Goal: Use online tool/utility: Utilize a website feature to perform a specific function

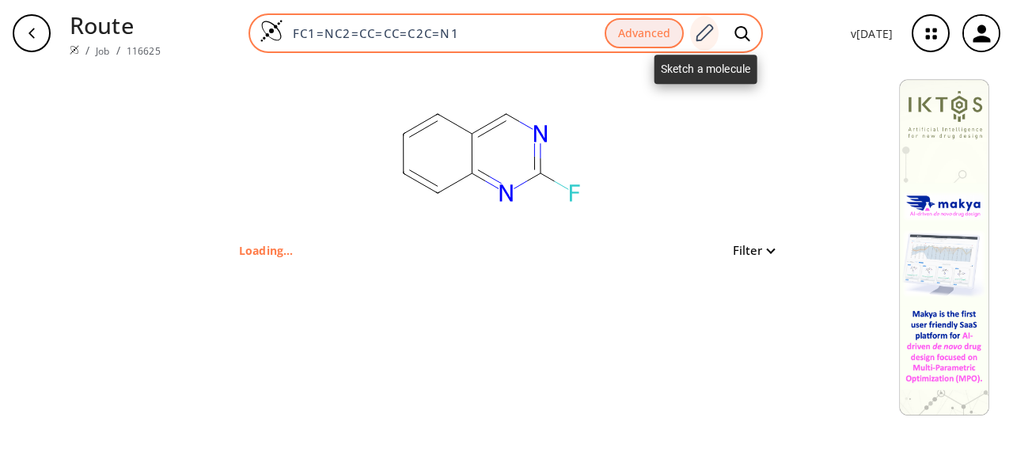
click at [712, 25] on icon at bounding box center [704, 32] width 17 height 17
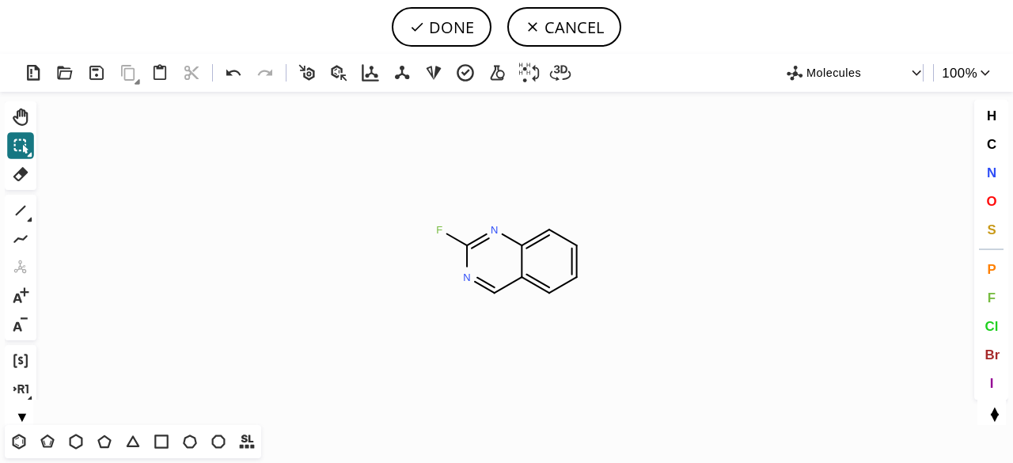
drag, startPoint x: 22, startPoint y: 148, endPoint x: 373, endPoint y: 194, distance: 354.2
click at [28, 147] on icon at bounding box center [20, 145] width 21 height 21
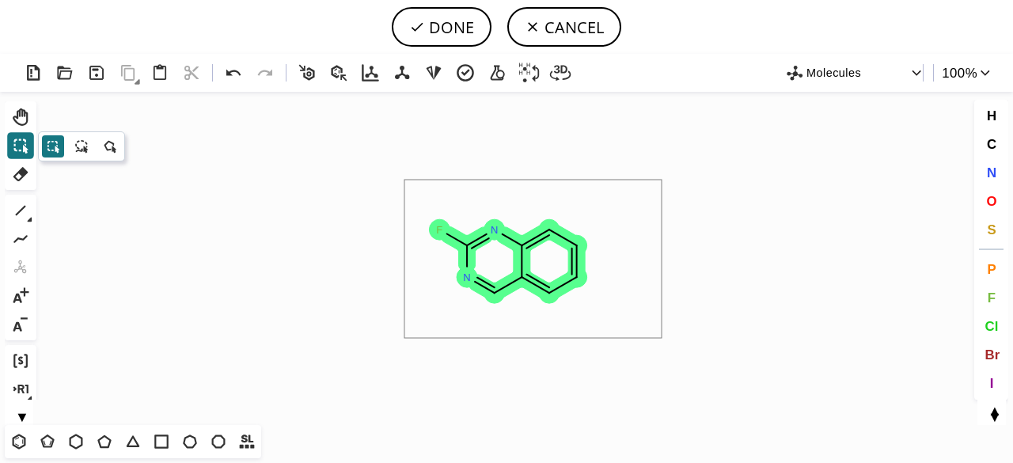
drag, startPoint x: 404, startPoint y: 181, endPoint x: 661, endPoint y: 338, distance: 301.0
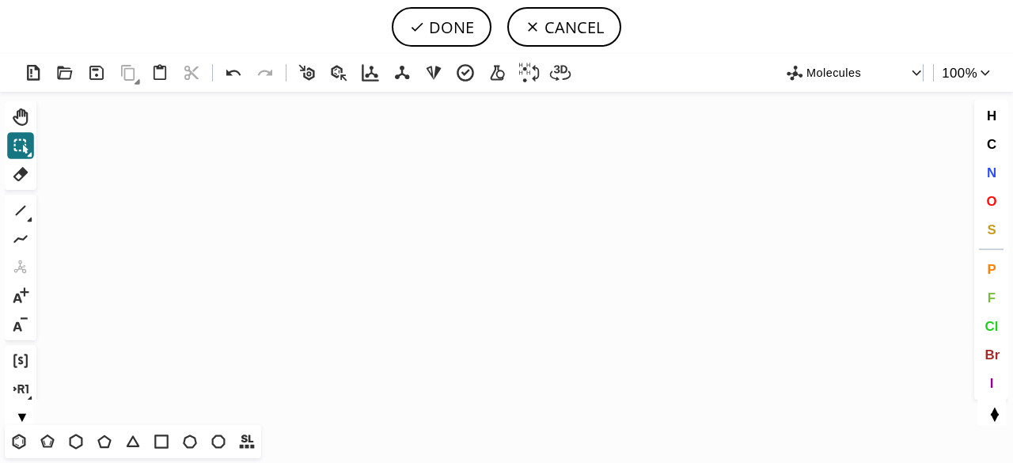
drag, startPoint x: 17, startPoint y: 440, endPoint x: 392, endPoint y: 256, distance: 417.1
click at [24, 436] on icon at bounding box center [19, 441] width 21 height 21
click at [481, 248] on icon "Created with [PERSON_NAME] 2.3.0" at bounding box center [506, 258] width 927 height 333
drag, startPoint x: 24, startPoint y: 210, endPoint x: 37, endPoint y: 210, distance: 13.4
click at [26, 210] on icon at bounding box center [20, 210] width 21 height 21
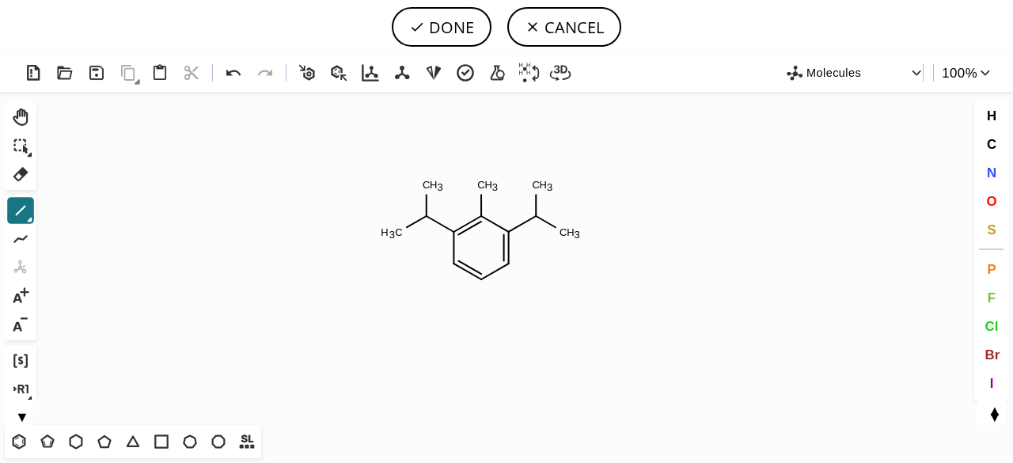
drag, startPoint x: 990, startPoint y: 199, endPoint x: 691, endPoint y: 191, distance: 299.1
click at [990, 199] on span "O" at bounding box center [991, 200] width 10 height 15
click at [486, 184] on tspan "O" at bounding box center [486, 185] width 8 height 12
click at [20, 212] on icon at bounding box center [20, 210] width 21 height 21
click at [229, 74] on icon at bounding box center [233, 73] width 14 height 6
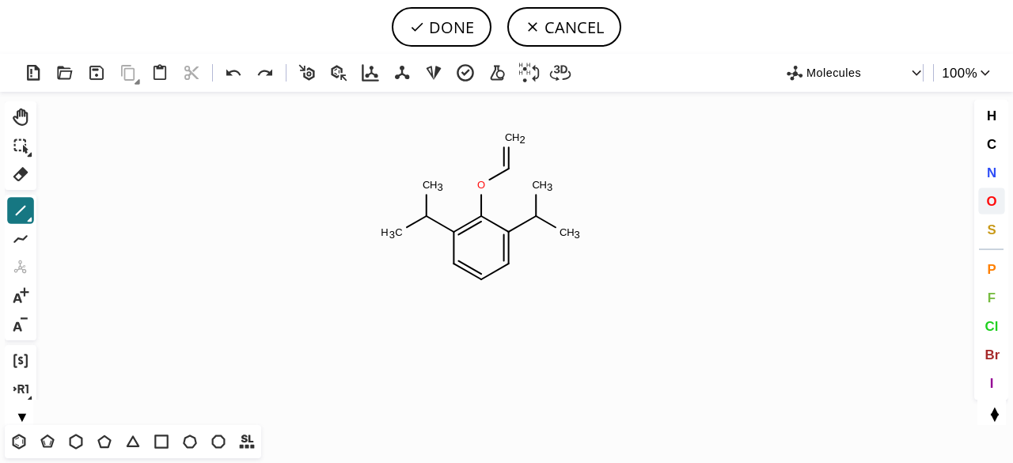
click at [993, 195] on span "O" at bounding box center [991, 200] width 10 height 15
click at [512, 139] on tspan "O" at bounding box center [512, 140] width 8 height 12
click at [19, 203] on icon at bounding box center [20, 210] width 21 height 21
drag, startPoint x: 504, startPoint y: 165, endPoint x: 590, endPoint y: 168, distance: 86.3
click at [994, 198] on span "O" at bounding box center [991, 200] width 10 height 15
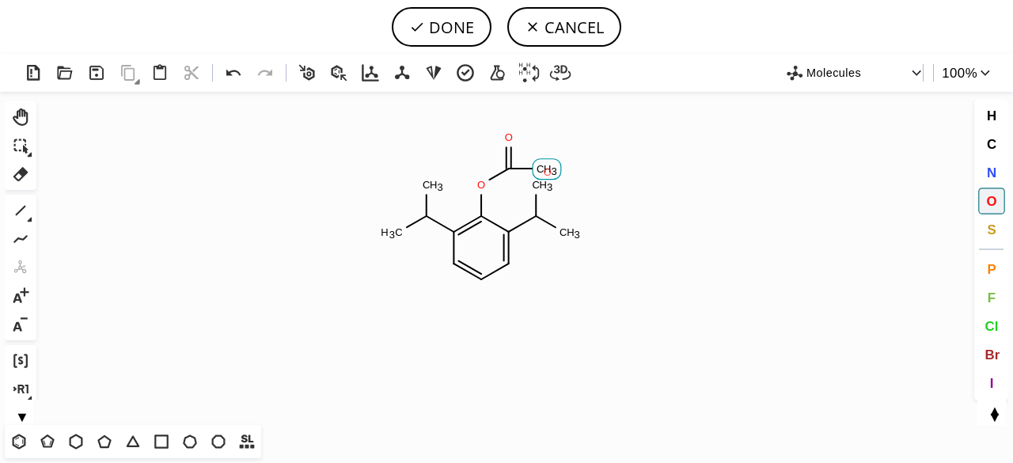
click at [547, 172] on tspan "O" at bounding box center [547, 172] width 8 height 12
click at [439, 34] on button "DONE" at bounding box center [442, 27] width 100 height 40
type input "C1(C(C)C)C=CC=C(C(C)C)C=1OC(O)=O"
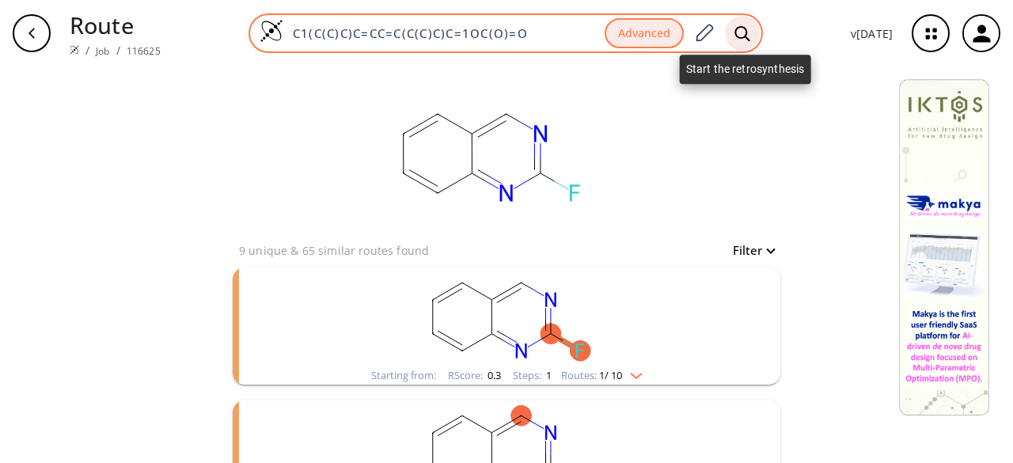
click at [744, 37] on icon at bounding box center [741, 32] width 15 height 15
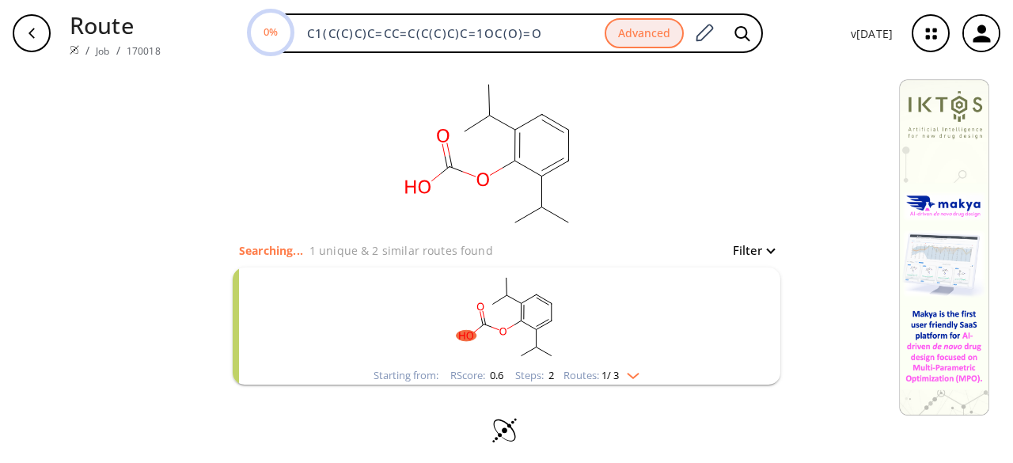
scroll to position [8, 0]
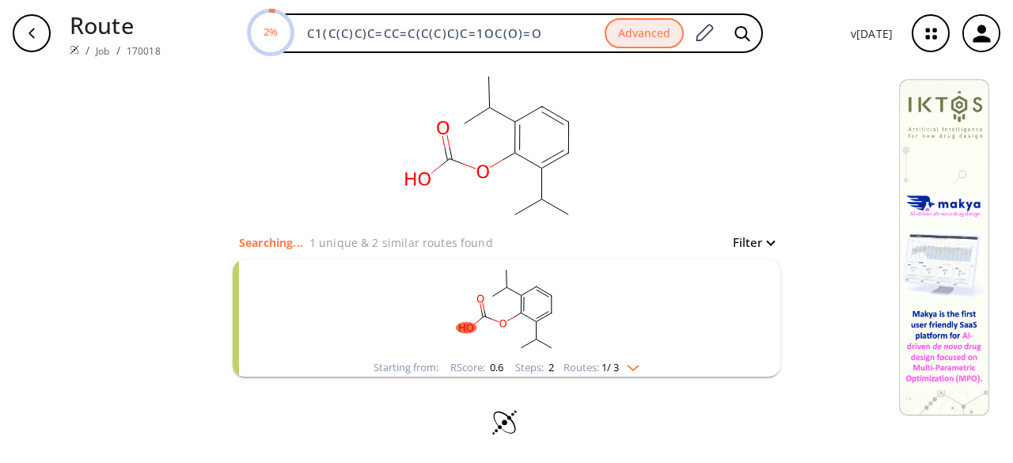
click at [641, 325] on rect "clusters" at bounding box center [506, 308] width 411 height 99
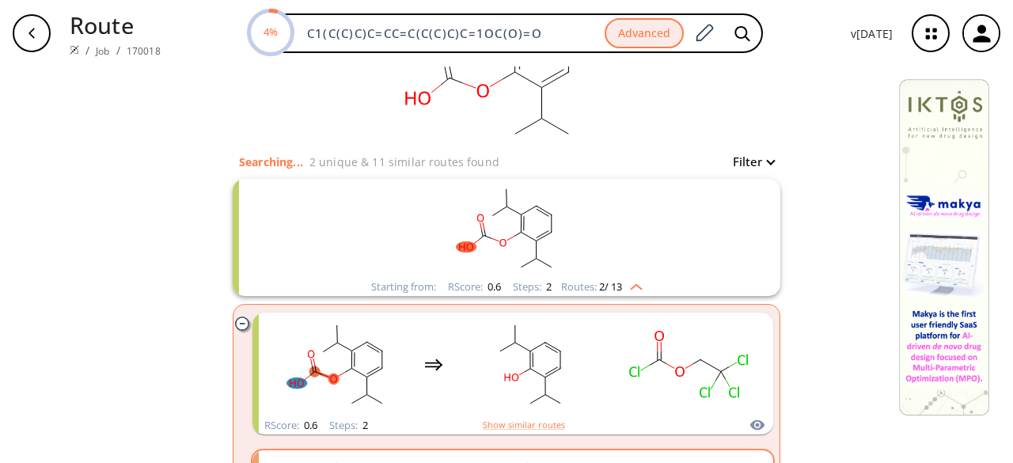
scroll to position [0, 0]
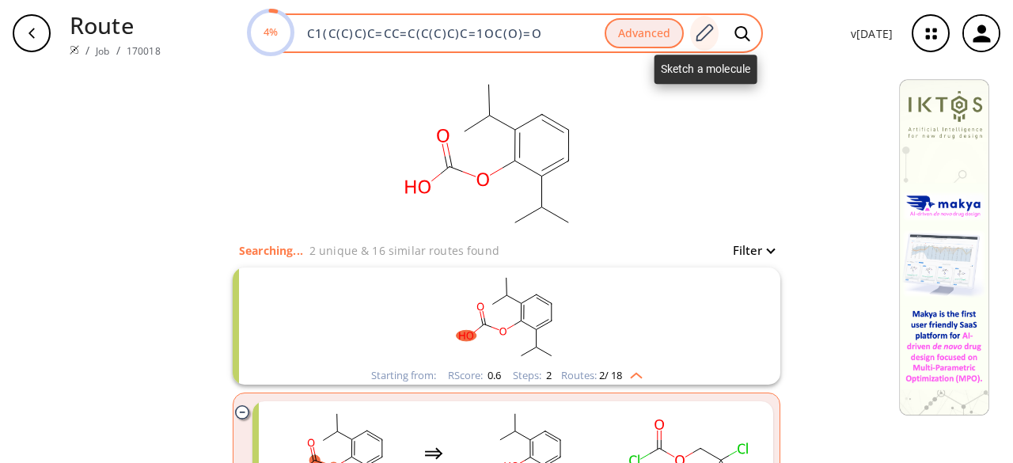
click at [709, 23] on icon at bounding box center [703, 33] width 21 height 21
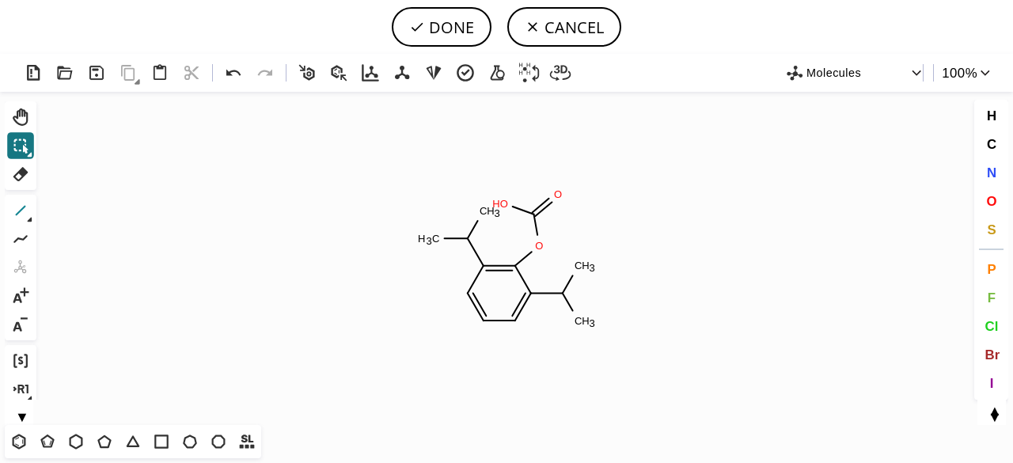
click at [25, 209] on icon at bounding box center [20, 210] width 21 height 21
drag, startPoint x: 496, startPoint y: 199, endPoint x: 487, endPoint y: 145, distance: 54.5
drag, startPoint x: 489, startPoint y: 172, endPoint x: 475, endPoint y: 168, distance: 14.8
click at [240, 76] on icon at bounding box center [233, 73] width 23 height 23
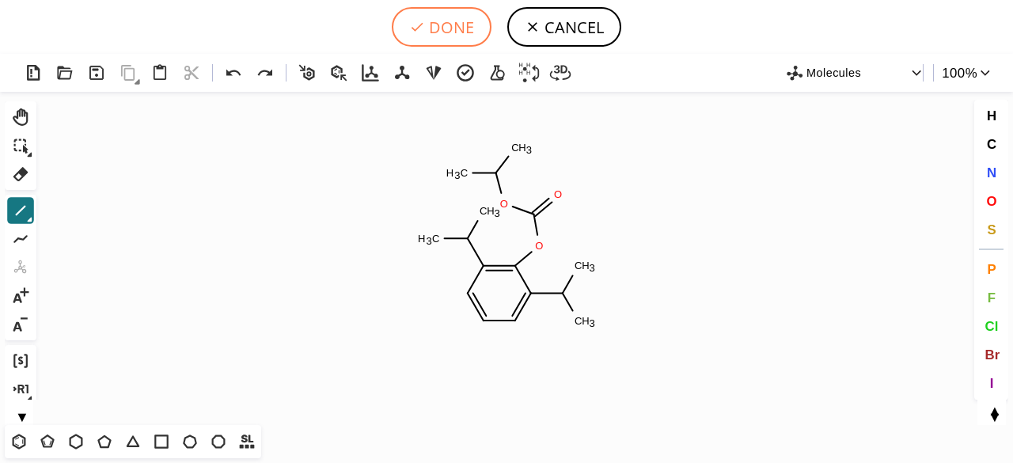
click at [452, 39] on button "DONE" at bounding box center [442, 27] width 100 height 40
type input "C1(=C(OC(=O)OC(C)C)C(C(C)C)=CC=C1)C(C)C"
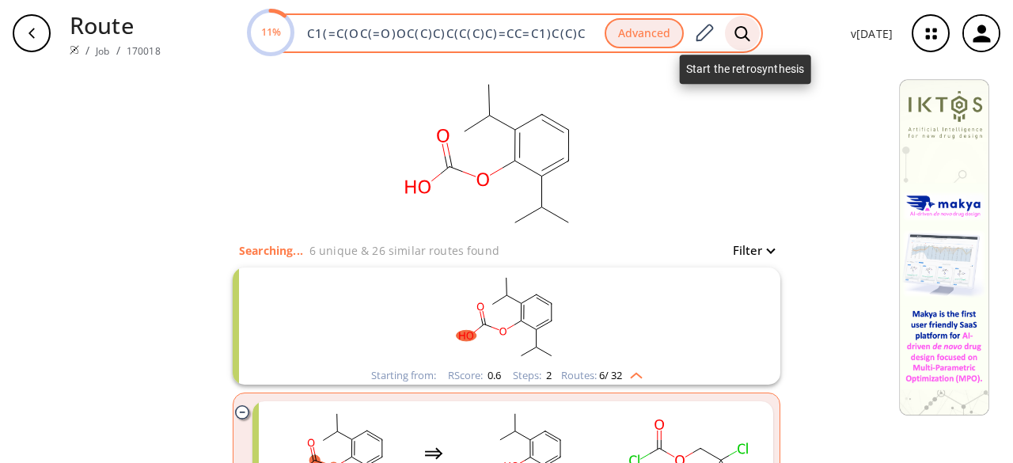
click at [737, 37] on icon at bounding box center [742, 33] width 16 height 17
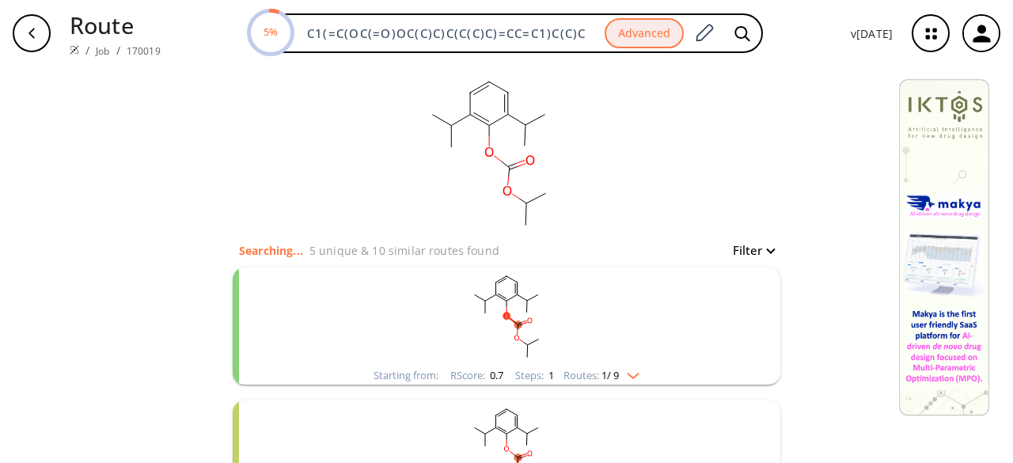
click at [577, 342] on rect "clusters" at bounding box center [506, 316] width 411 height 99
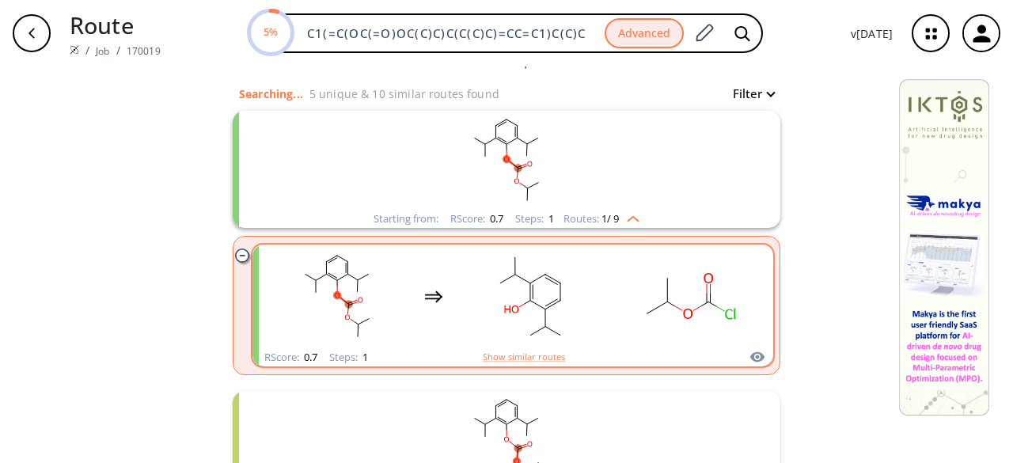
scroll to position [158, 0]
click at [587, 330] on rect "clusters" at bounding box center [530, 294] width 142 height 99
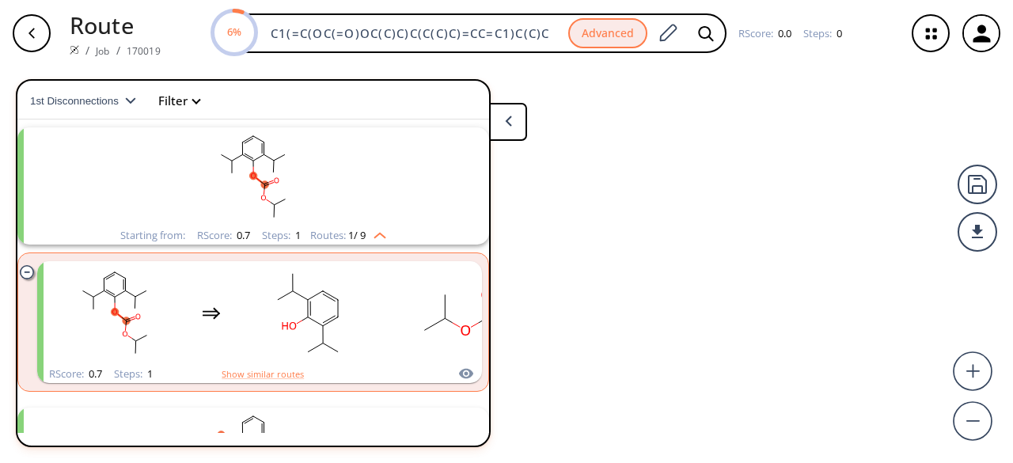
scroll to position [36, 0]
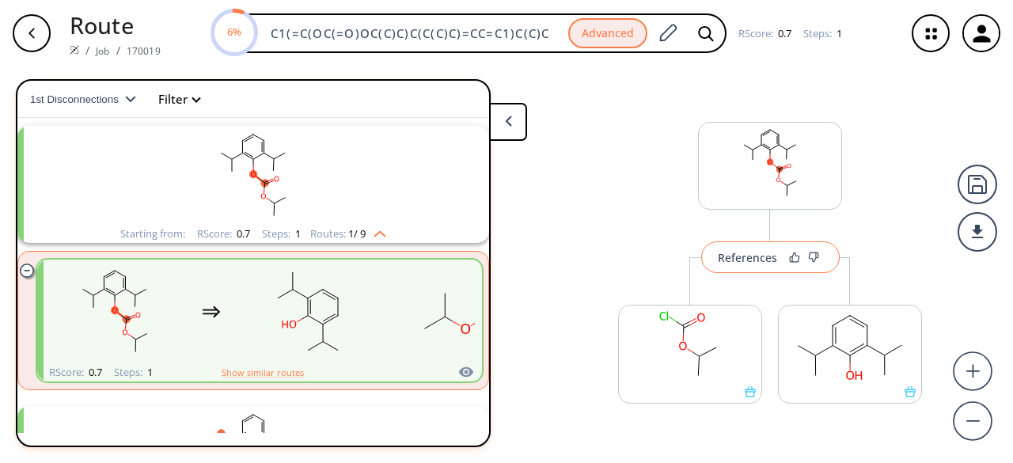
click at [721, 254] on div "References" at bounding box center [746, 257] width 59 height 10
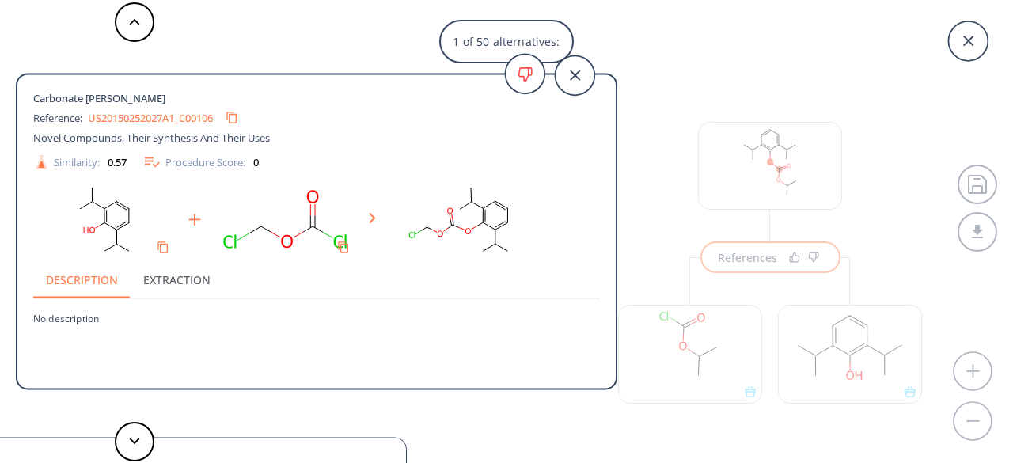
click at [180, 121] on link "US20150252027A1_C00106" at bounding box center [150, 117] width 125 height 10
